Goal: Communication & Community: Participate in discussion

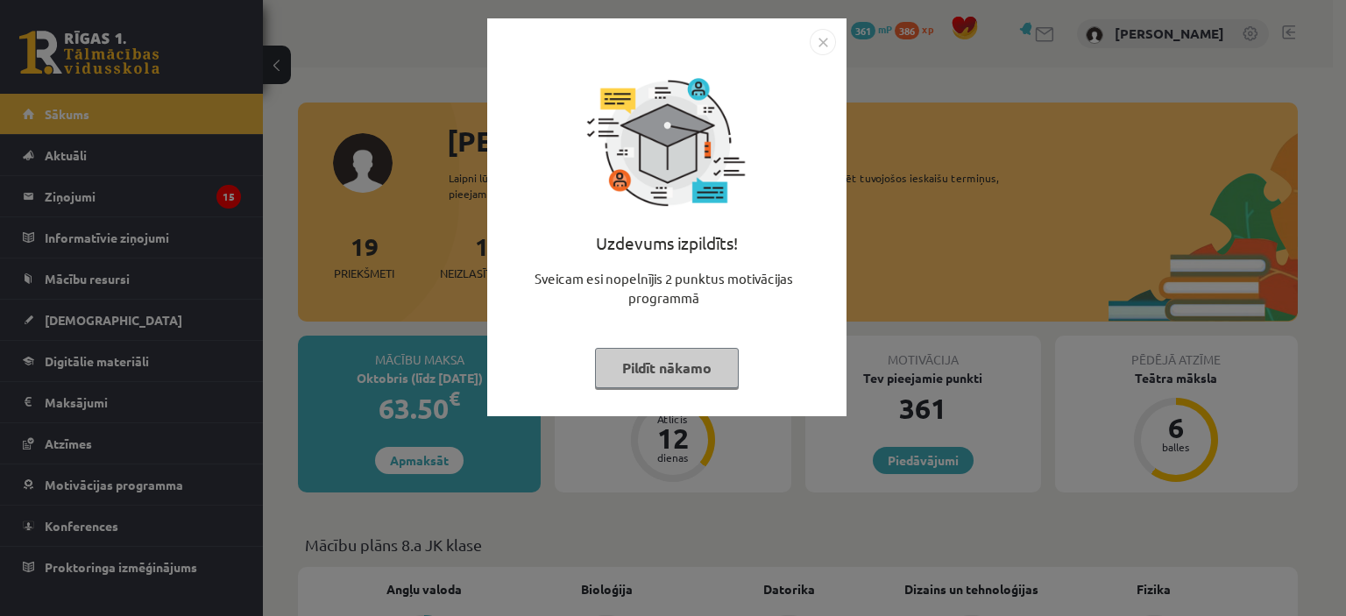
click at [224, 211] on div "Uzdevums izpildīts! Sveicam esi nopelnījis 2 punktus motivācijas programmā Pild…" at bounding box center [673, 308] width 1346 height 616
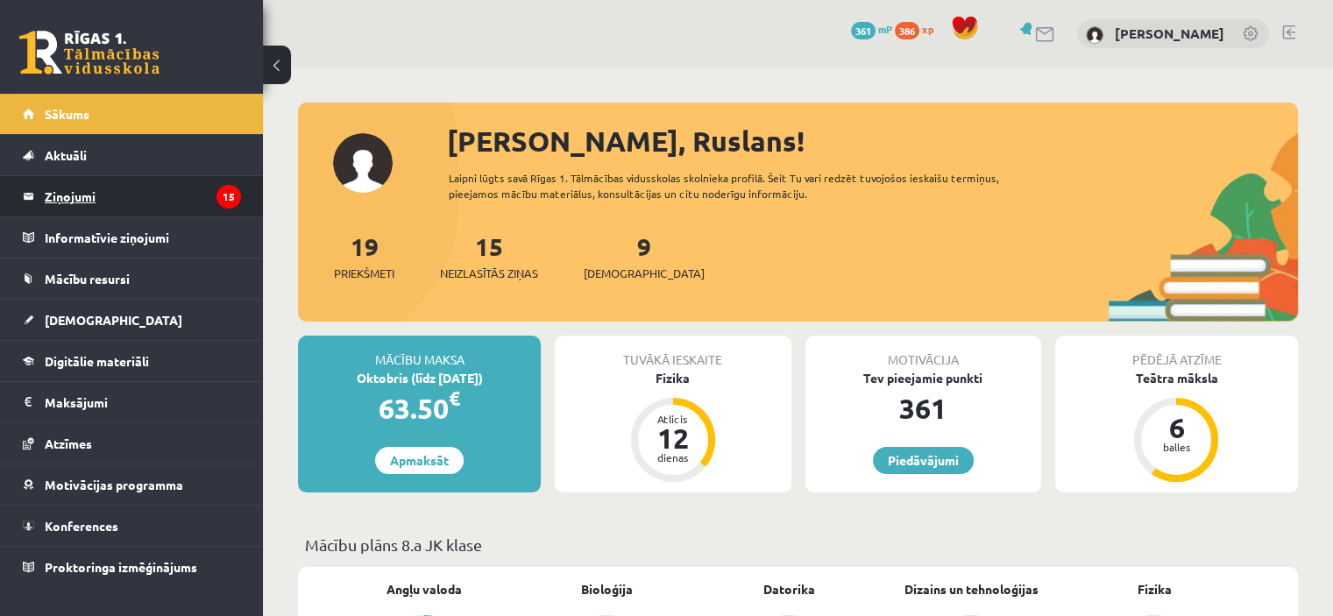
click at [199, 206] on legend "Ziņojumi 15" at bounding box center [143, 196] width 196 height 40
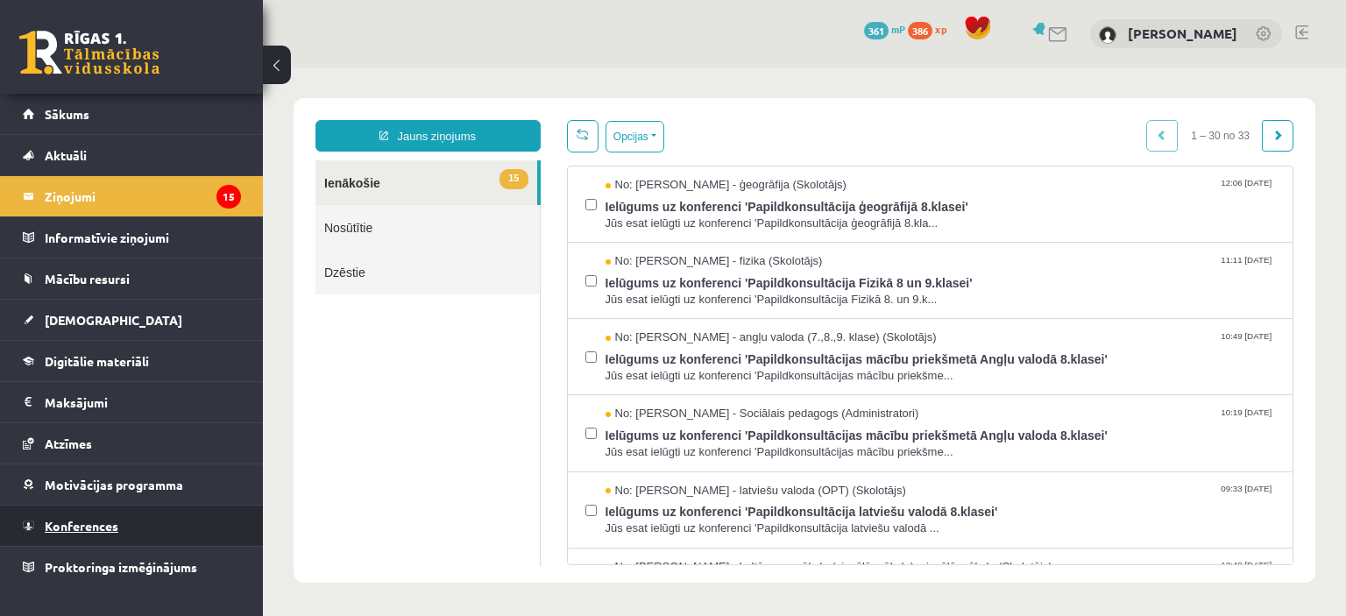
click at [125, 529] on link "Konferences" at bounding box center [132, 526] width 218 height 40
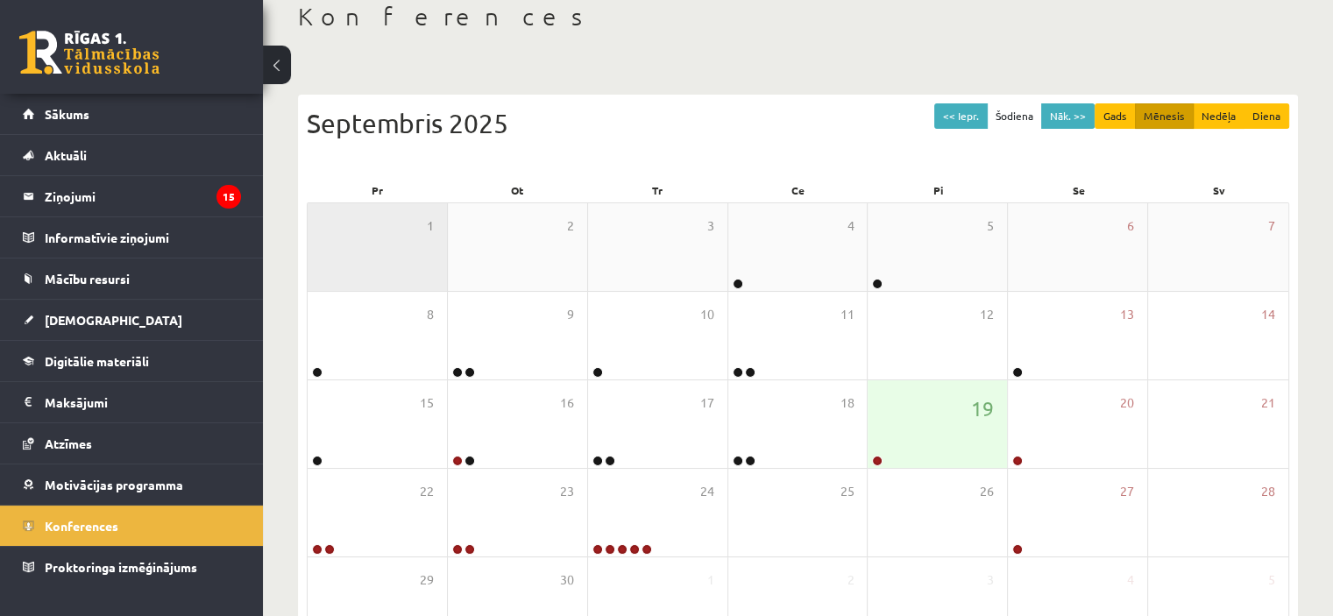
scroll to position [175, 0]
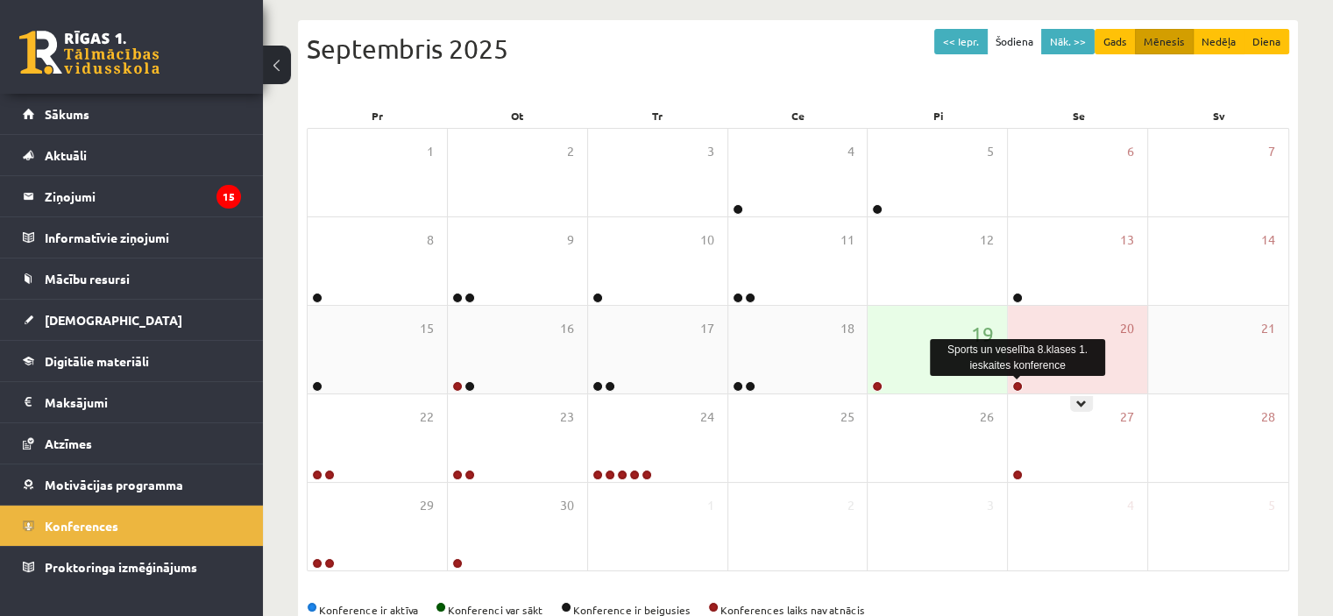
click at [1018, 387] on link at bounding box center [1017, 386] width 11 height 11
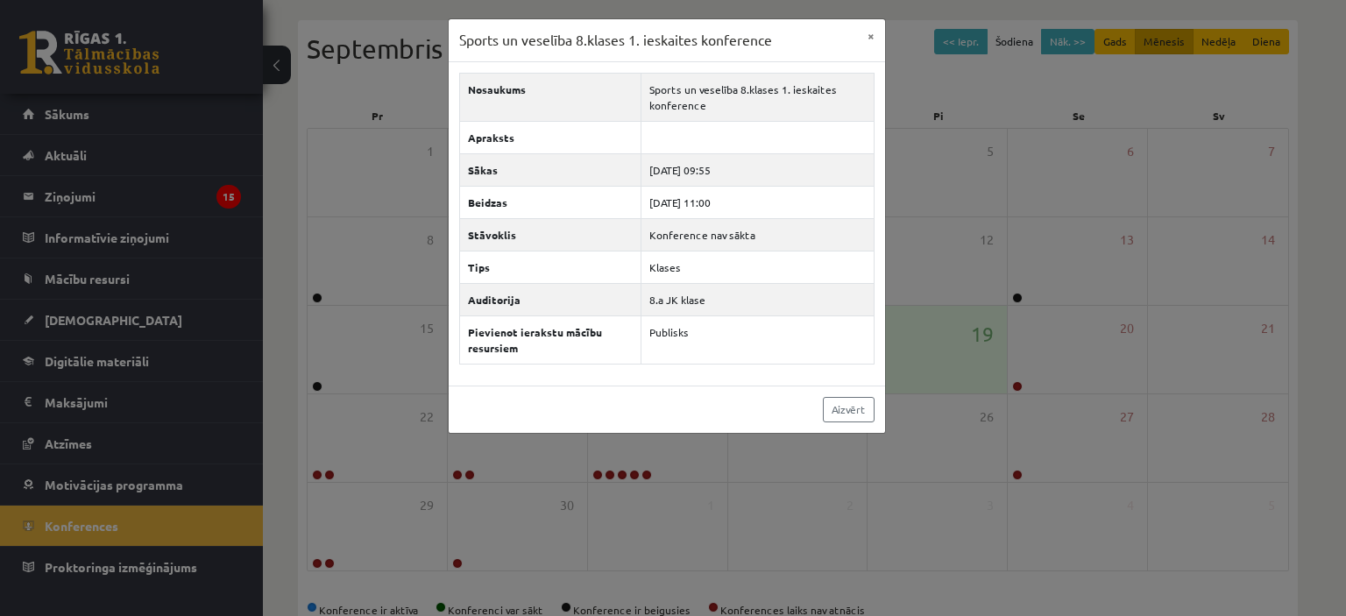
click at [957, 331] on div "Sports un veselība 8.klases 1. ieskaites konference × Nosaukums Sports un vesel…" at bounding box center [673, 308] width 1346 height 616
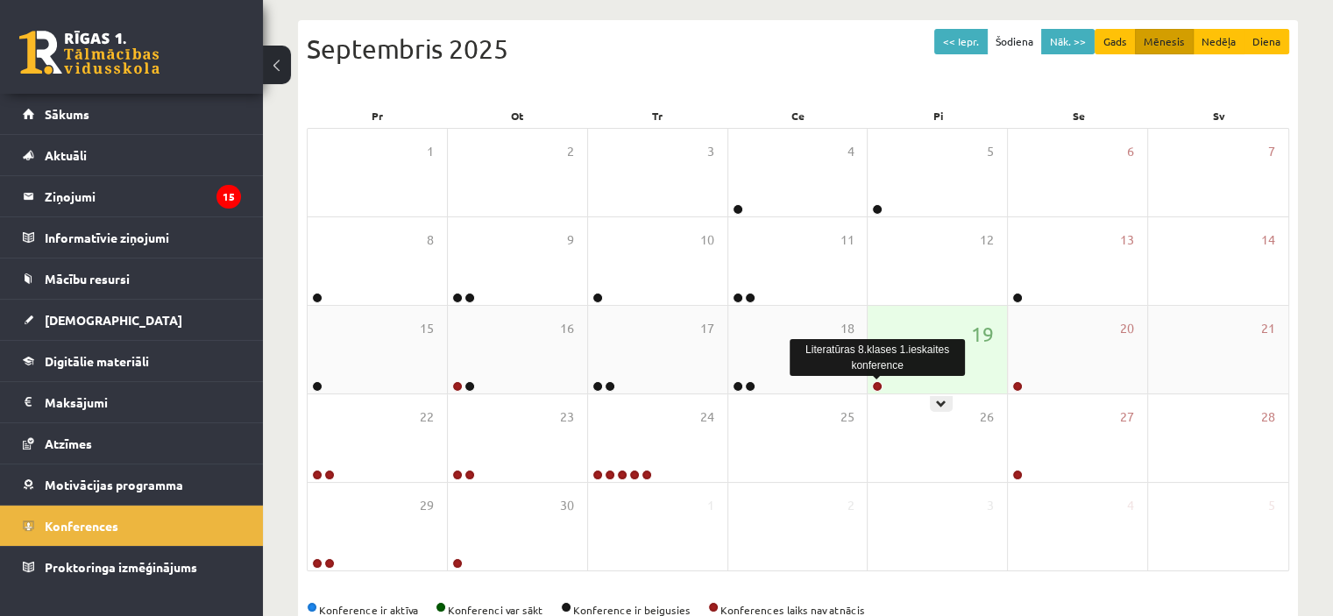
click at [877, 382] on link at bounding box center [877, 386] width 11 height 11
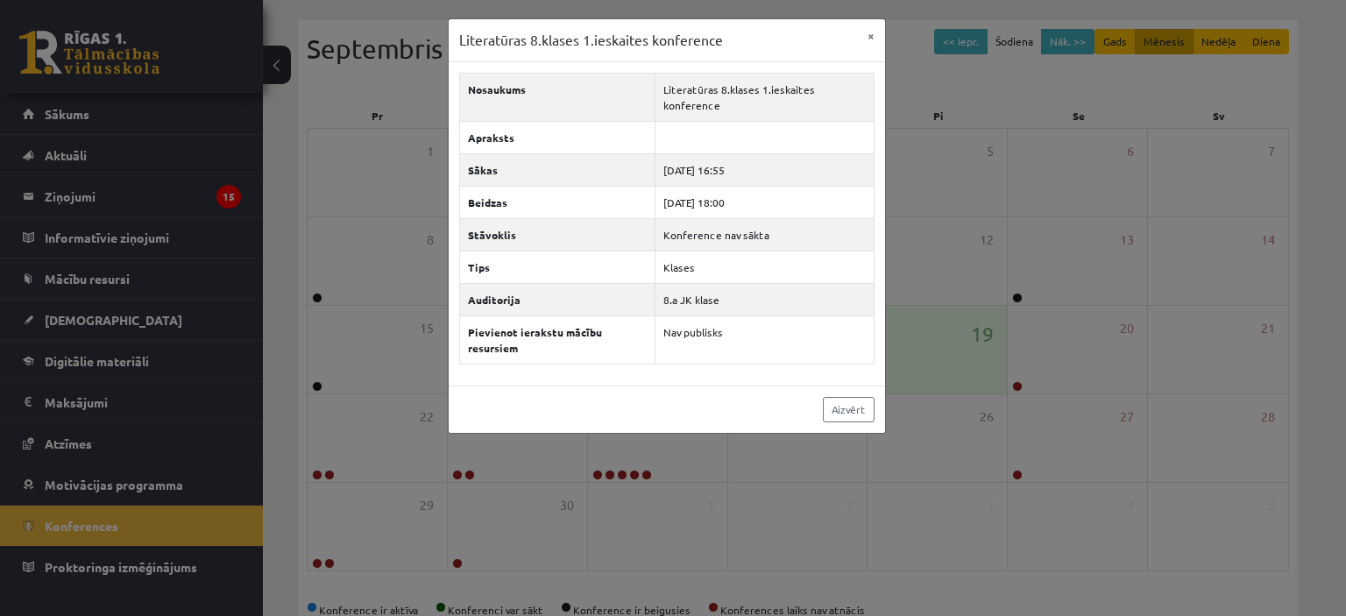
click at [470, 386] on div "Aizvērt" at bounding box center [667, 409] width 437 height 47
click at [870, 39] on button "×" at bounding box center [871, 35] width 28 height 33
